Goal: Use online tool/utility: Utilize a website feature to perform a specific function

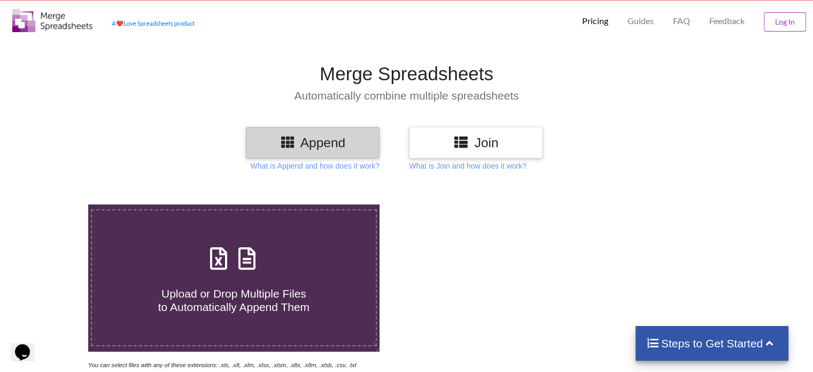
scroll to position [21, 0]
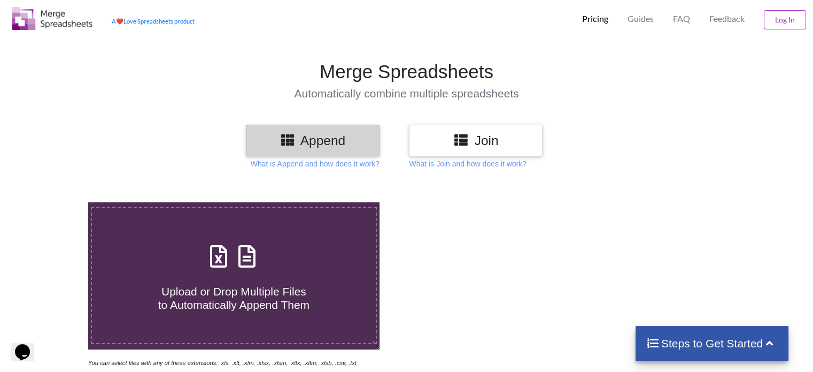
click at [297, 267] on div "Upload or Drop Multiple Files to Automatically Append Them" at bounding box center [233, 276] width 283 height 72
click at [56, 202] on input "Upload or Drop Multiple Files to Automatically Append Them" at bounding box center [56, 202] width 0 height 0
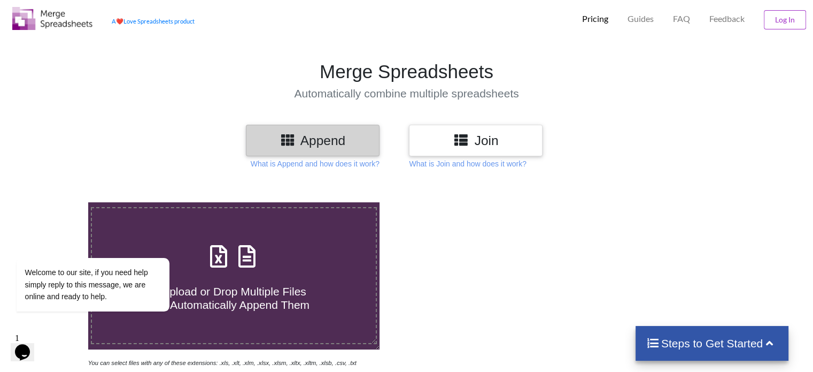
type input "C:\fakepath\3-7 155.xlsx"
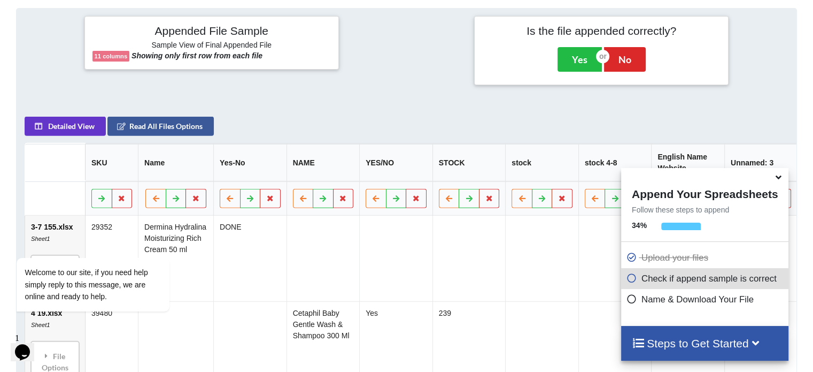
scroll to position [422, 0]
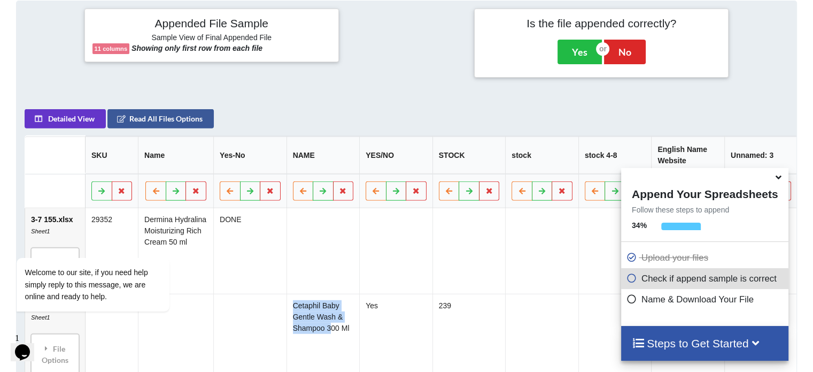
drag, startPoint x: 326, startPoint y: 339, endPoint x: 248, endPoint y: 343, distance: 78.7
click at [248, 343] on tr "4 19.xlsx Sheet1 File Options Import Other Sheets File Options Delete File Move…" at bounding box center [437, 337] width 825 height 86
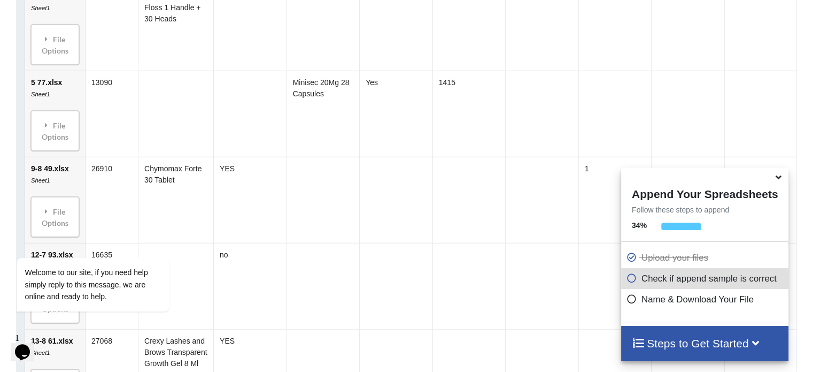
scroll to position [864, 0]
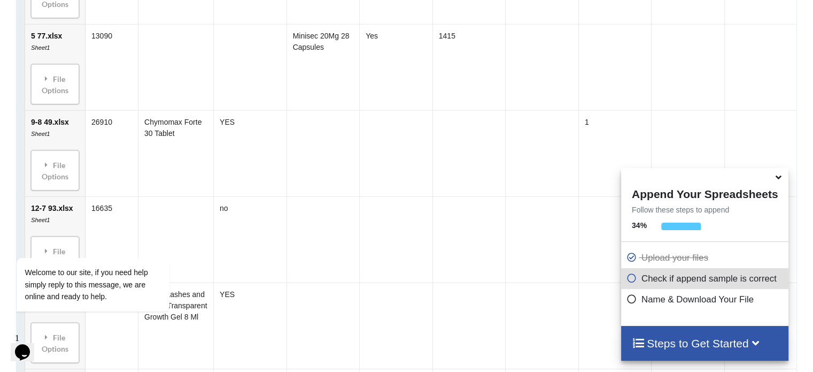
click at [632, 281] on icon at bounding box center [632, 276] width 11 height 9
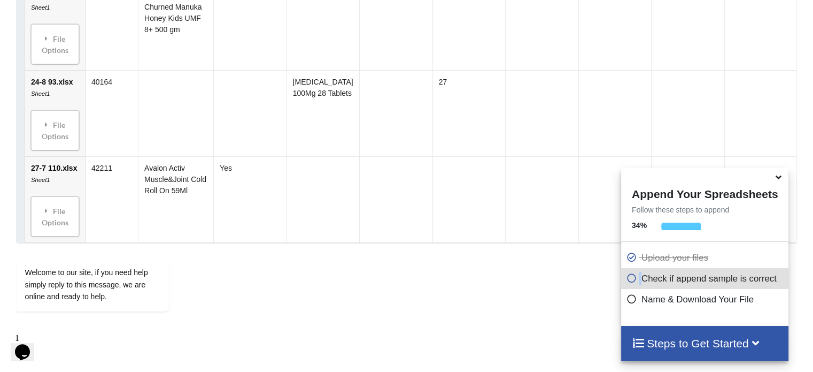
scroll to position [1319, 0]
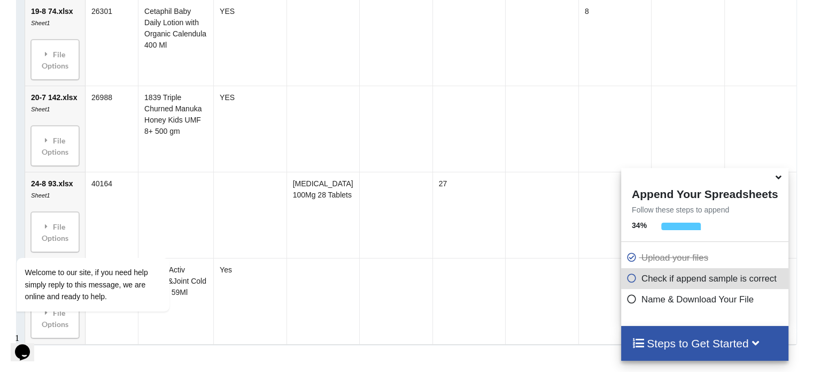
click at [734, 338] on h4 "Steps to Get Started" at bounding box center [705, 342] width 146 height 13
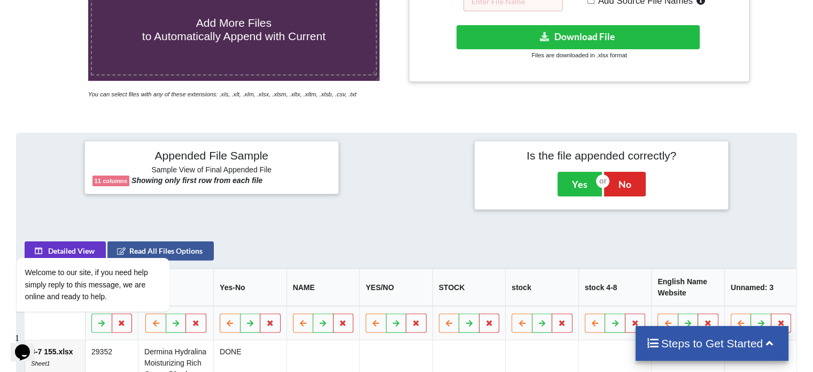
scroll to position [267, 0]
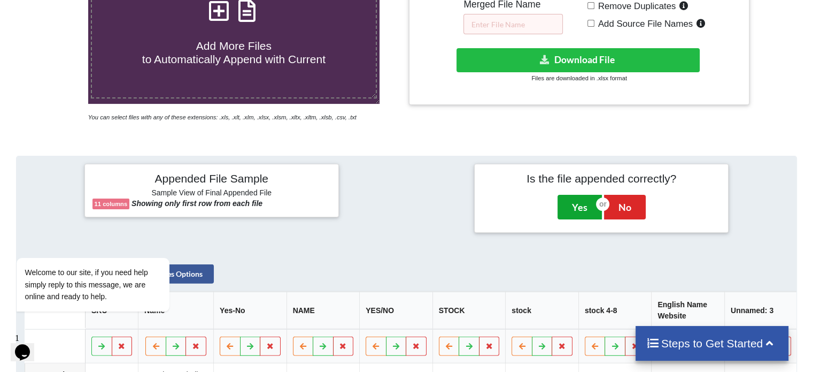
click at [580, 205] on button "Yes" at bounding box center [580, 207] width 44 height 25
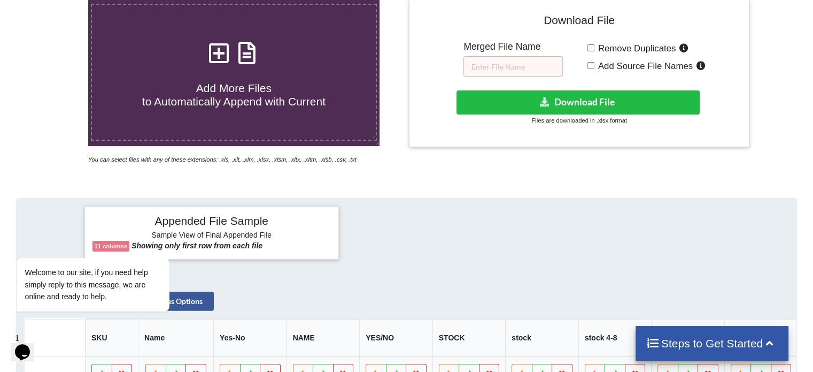
scroll to position [223, 0]
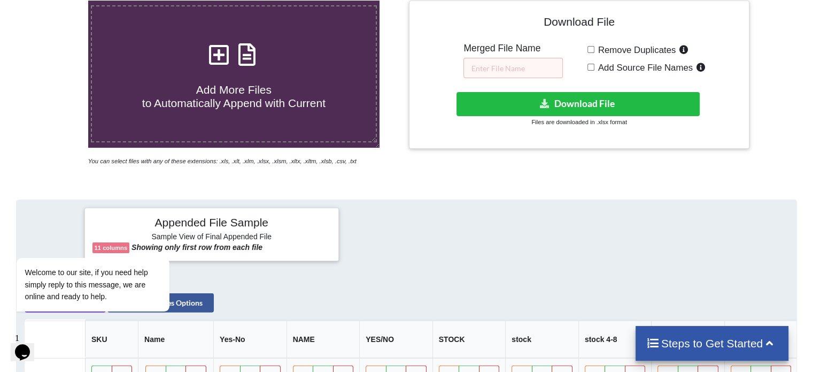
click at [607, 46] on span "Remove Duplicates" at bounding box center [636, 50] width 82 height 10
click at [595, 46] on input "Remove Duplicates" at bounding box center [591, 49] width 7 height 7
checkbox input "true"
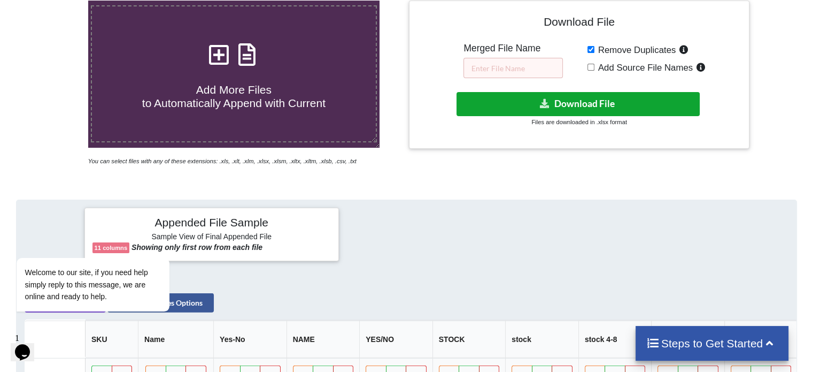
click at [673, 100] on button "Download File" at bounding box center [578, 104] width 243 height 24
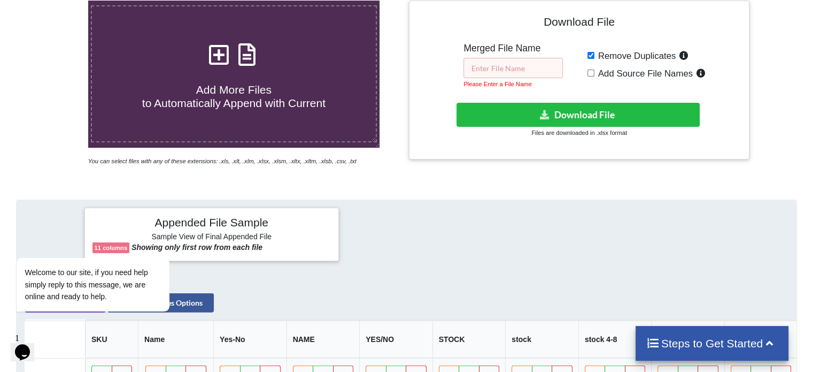
click at [540, 70] on input "text" at bounding box center [513, 68] width 99 height 20
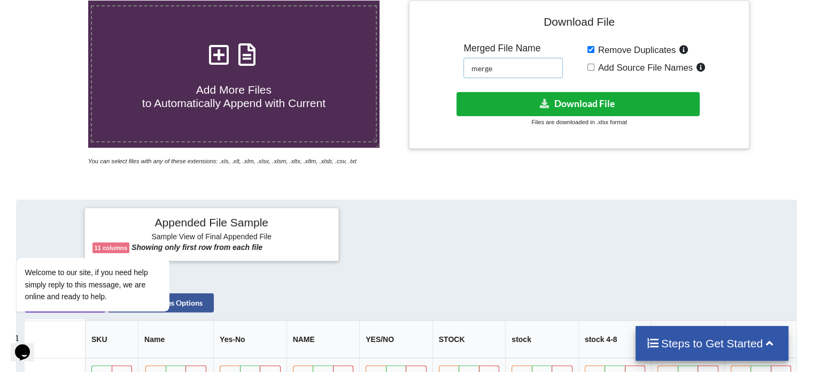
type input "merge"
click at [564, 95] on button "Download File" at bounding box center [578, 104] width 243 height 24
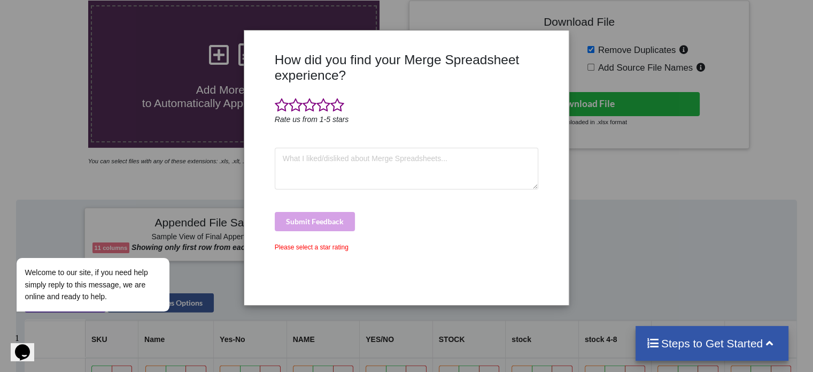
click at [492, 295] on div "How did you find your Merge Spreadsheet experience? Rate us from 1-5 stars Subm…" at bounding box center [407, 174] width 270 height 245
click at [341, 111] on span at bounding box center [338, 105] width 14 height 15
